Goal: Information Seeking & Learning: Find specific fact

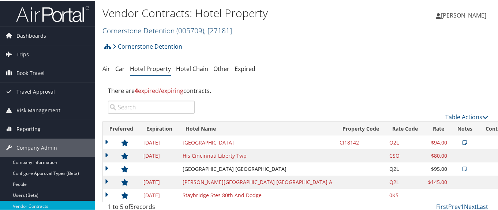
click at [130, 30] on link "Cornerstone Detention ( 005709 ) , [ 27181 ]" at bounding box center [166, 30] width 129 height 10
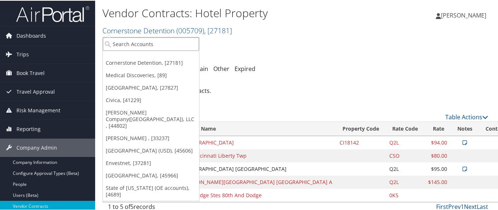
click at [130, 44] on input "search" at bounding box center [151, 44] width 96 height 14
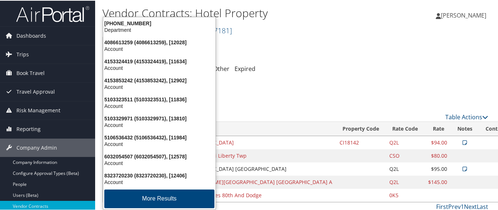
type input "3253"
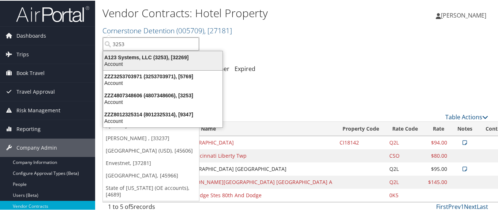
click at [127, 56] on div "A123 Systems, LLC (3253), [32269]" at bounding box center [163, 56] width 128 height 7
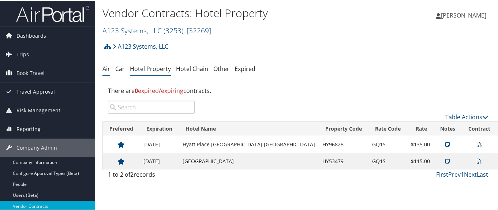
click at [105, 67] on link "Air" at bounding box center [106, 68] width 8 height 8
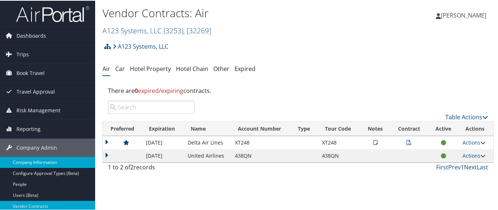
click at [60, 163] on link "Company Information" at bounding box center [47, 161] width 95 height 11
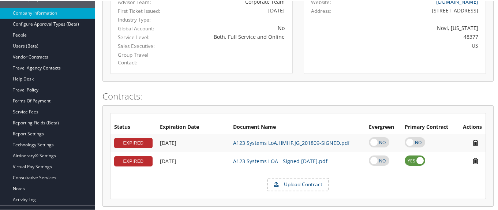
scroll to position [113, 0]
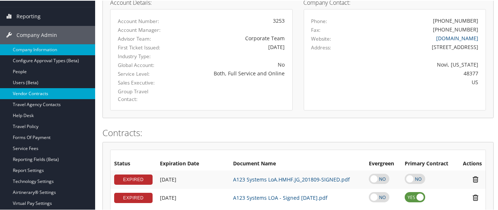
click at [64, 93] on link "Vendor Contracts" at bounding box center [47, 92] width 95 height 11
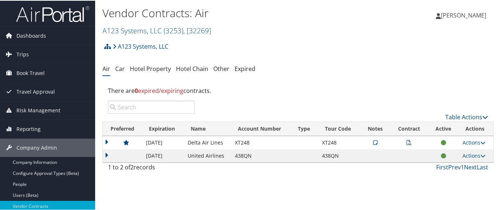
click at [105, 140] on td at bounding box center [123, 141] width 40 height 13
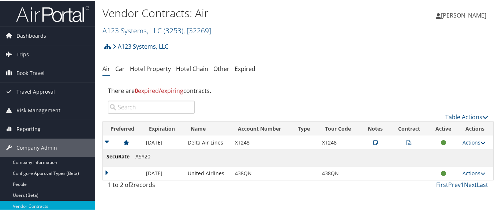
click at [373, 140] on icon at bounding box center [375, 141] width 4 height 5
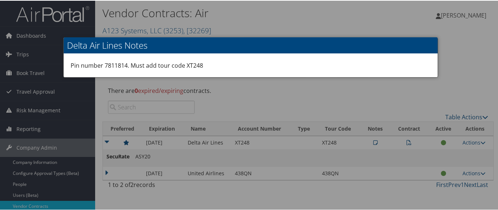
click at [453, 83] on div at bounding box center [250, 105] width 501 height 210
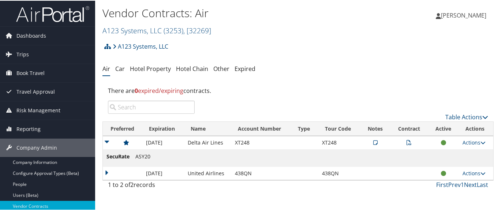
click at [406, 142] on icon at bounding box center [408, 141] width 5 height 5
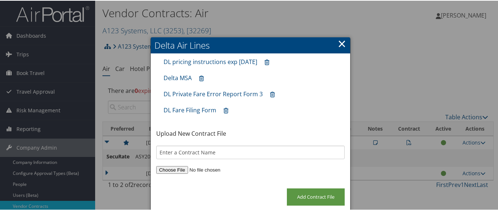
click at [341, 41] on link "×" at bounding box center [342, 42] width 8 height 15
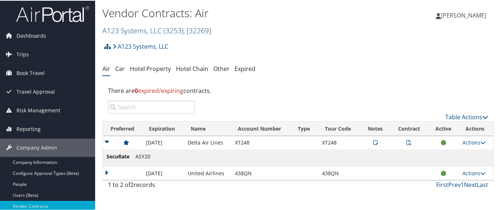
click at [109, 29] on link "A123 Systems, LLC ( 3253 ) , [ 32269 ]" at bounding box center [156, 30] width 109 height 10
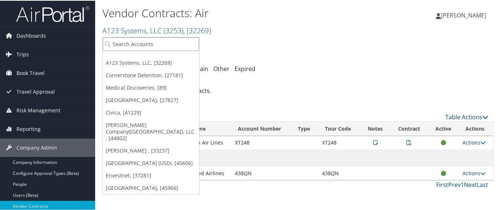
click at [113, 45] on input "search" at bounding box center [151, 44] width 96 height 14
paste input "301931"
type input "301931"
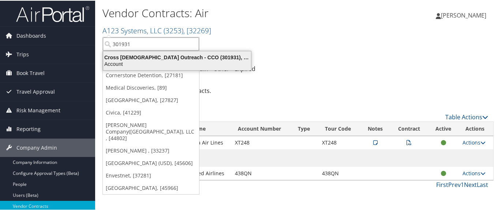
click at [120, 59] on div "Cross Catholic Outreach - CCO (301931), [44532]" at bounding box center [177, 56] width 157 height 7
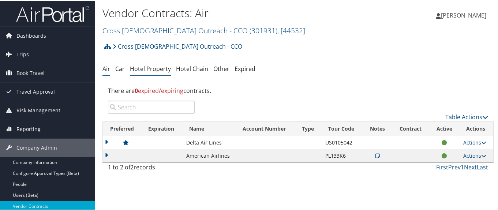
click at [144, 67] on link "Hotel Property" at bounding box center [150, 68] width 41 height 8
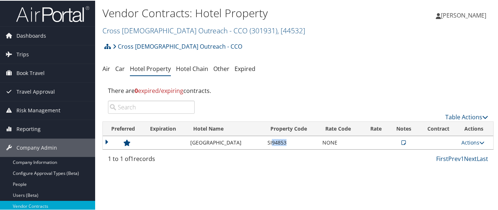
drag, startPoint x: 276, startPoint y: 143, endPoint x: 290, endPoint y: 144, distance: 14.3
click at [290, 144] on td "SI94853" at bounding box center [291, 141] width 55 height 13
copy td "94853"
click at [404, 142] on icon at bounding box center [403, 141] width 4 height 5
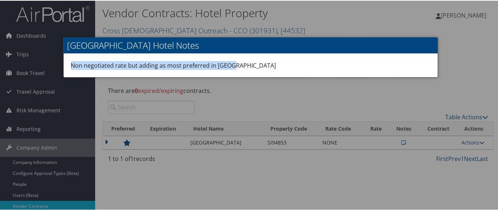
drag, startPoint x: 230, startPoint y: 63, endPoint x: 71, endPoint y: 66, distance: 159.9
click at [71, 66] on div "Non negotiated rate but adding as most preferred in Miami" at bounding box center [251, 64] width 374 height 23
copy div "Non negotiated rate but adding as most preferred in Miami"
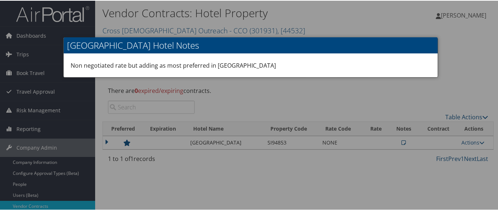
click at [438, 40] on div at bounding box center [250, 105] width 501 height 210
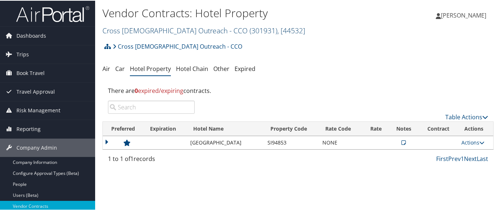
click at [127, 32] on link "Cross Catholic Outreach - CCO ( 301931 ) , [ 44532 ]" at bounding box center [203, 30] width 203 height 10
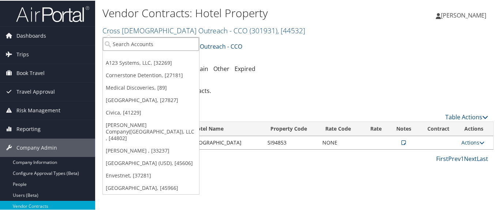
click at [131, 40] on input "search" at bounding box center [151, 44] width 96 height 14
click at [131, 44] on input "search" at bounding box center [151, 44] width 96 height 14
click at [129, 44] on input "search" at bounding box center [151, 44] width 96 height 14
paste input "302032"
type input "302032"
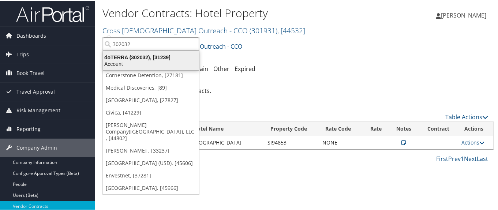
click at [131, 56] on div "doTERRA (302032), [31239]" at bounding box center [151, 56] width 104 height 7
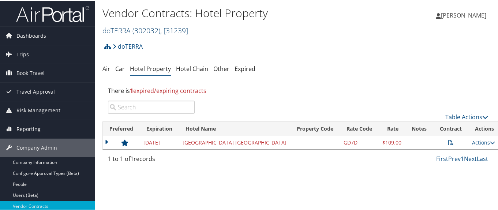
click at [120, 31] on link "doTERRA ( 302032 ) , [ 31239 ]" at bounding box center [145, 30] width 86 height 10
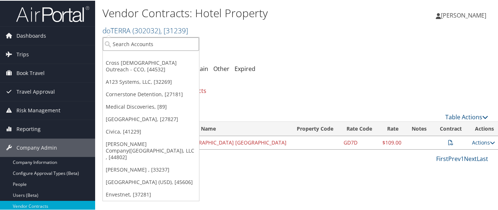
click at [124, 43] on input "search" at bounding box center [151, 44] width 96 height 14
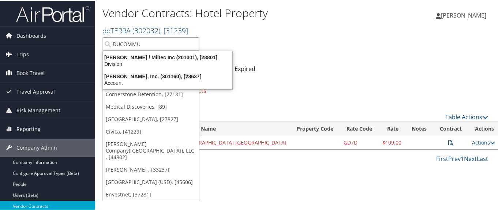
type input "DUCOMMUN"
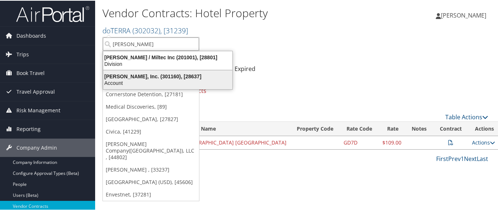
click at [123, 75] on div "Ducommun, Inc. (301160), [28637]" at bounding box center [168, 75] width 138 height 7
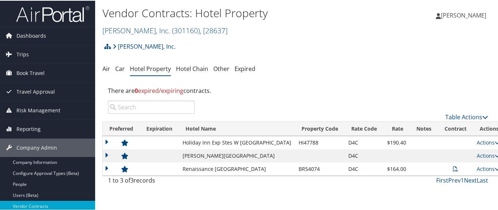
click at [105, 141] on td at bounding box center [121, 141] width 37 height 13
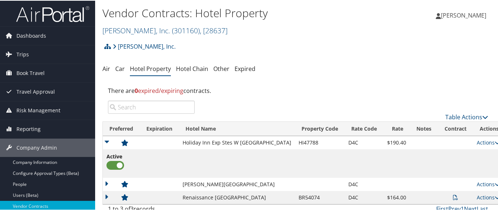
click at [105, 140] on td at bounding box center [121, 141] width 37 height 13
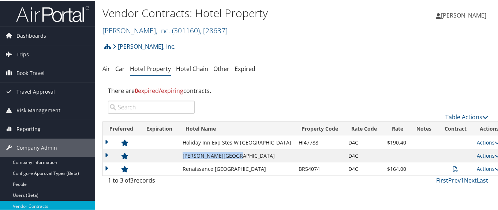
drag, startPoint x: 187, startPoint y: 158, endPoint x: 239, endPoint y: 155, distance: 52.0
click at [239, 155] on td "[PERSON_NAME][GEOGRAPHIC_DATA]" at bounding box center [237, 154] width 116 height 13
click at [477, 155] on link "Actions" at bounding box center [488, 154] width 23 height 7
click at [475, 165] on link "Edit" at bounding box center [474, 165] width 28 height 12
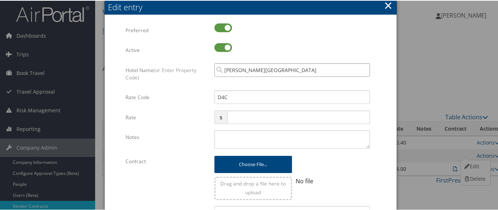
drag, startPoint x: 282, startPoint y: 67, endPoint x: 218, endPoint y: 66, distance: 64.4
click at [218, 66] on input "[PERSON_NAME][GEOGRAPHIC_DATA]" at bounding box center [291, 70] width 155 height 14
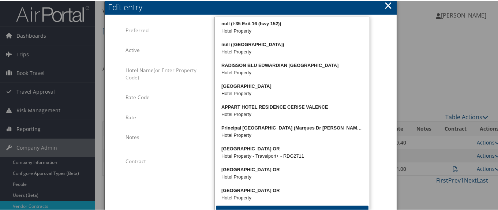
type input "I2843"
